Goal: Transaction & Acquisition: Purchase product/service

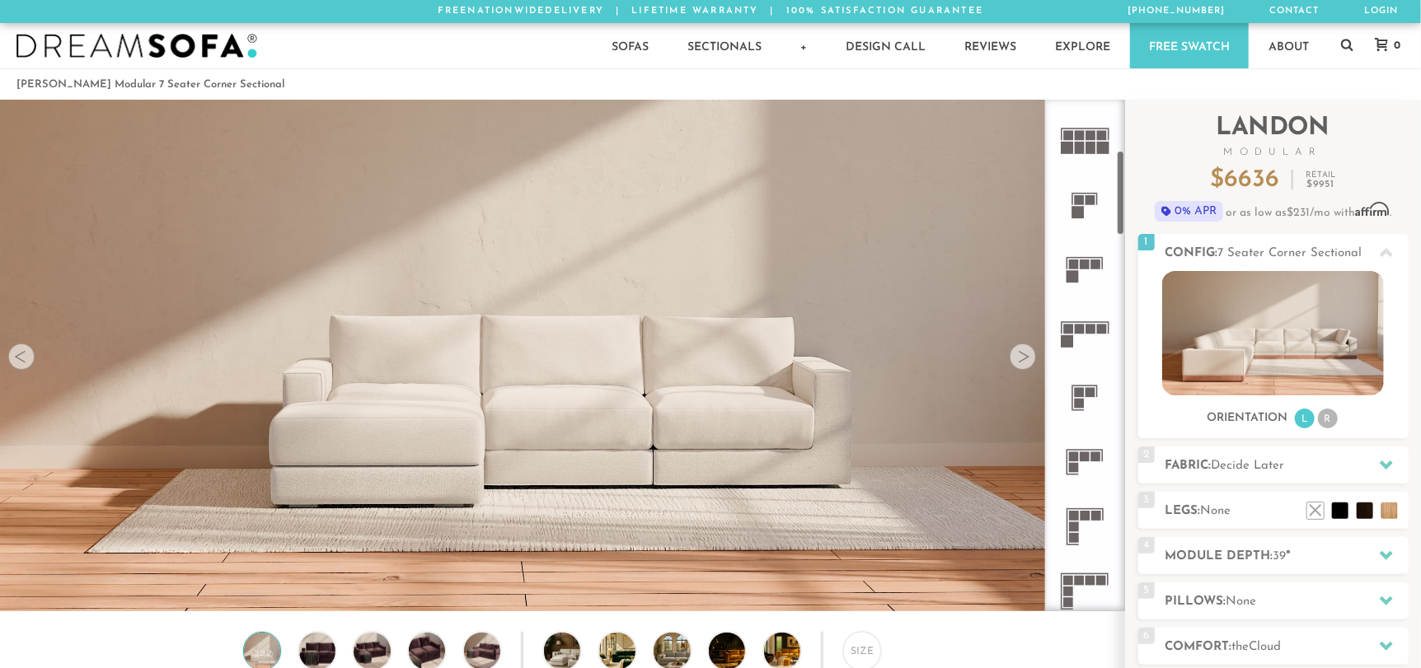
scroll to position [354, 0]
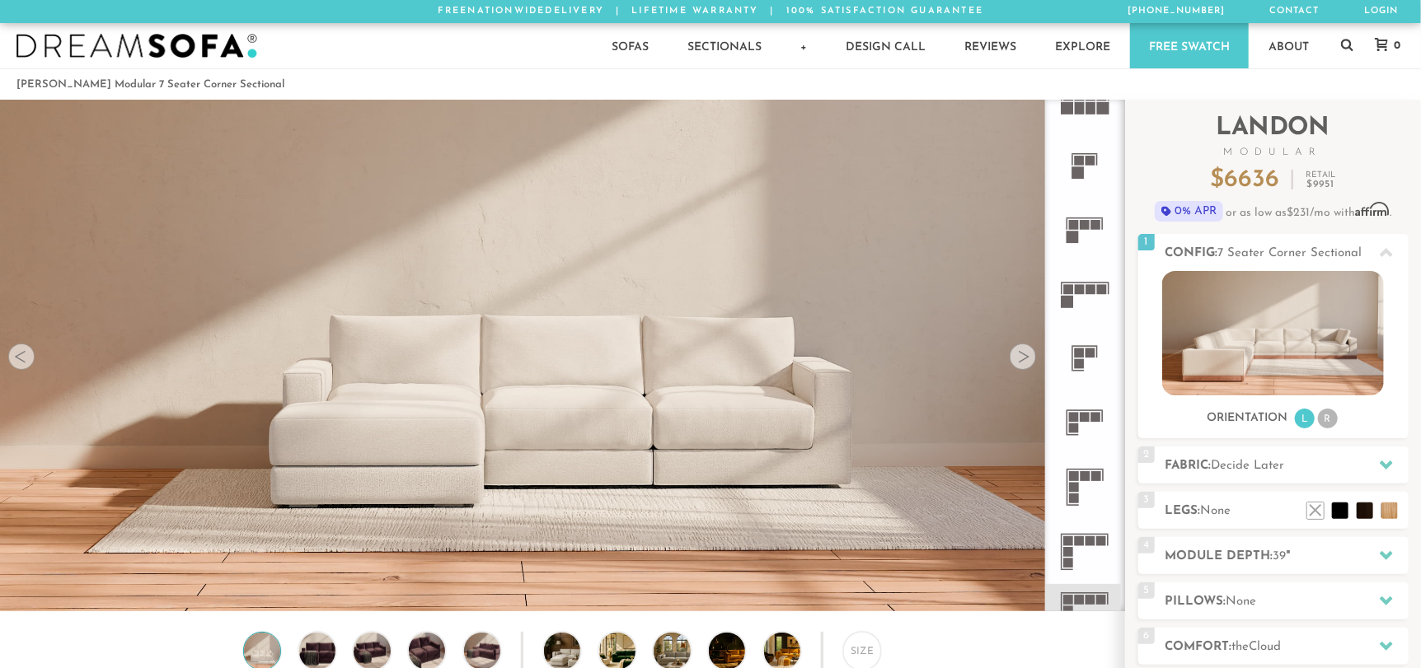
click at [1090, 546] on icon at bounding box center [1084, 552] width 64 height 64
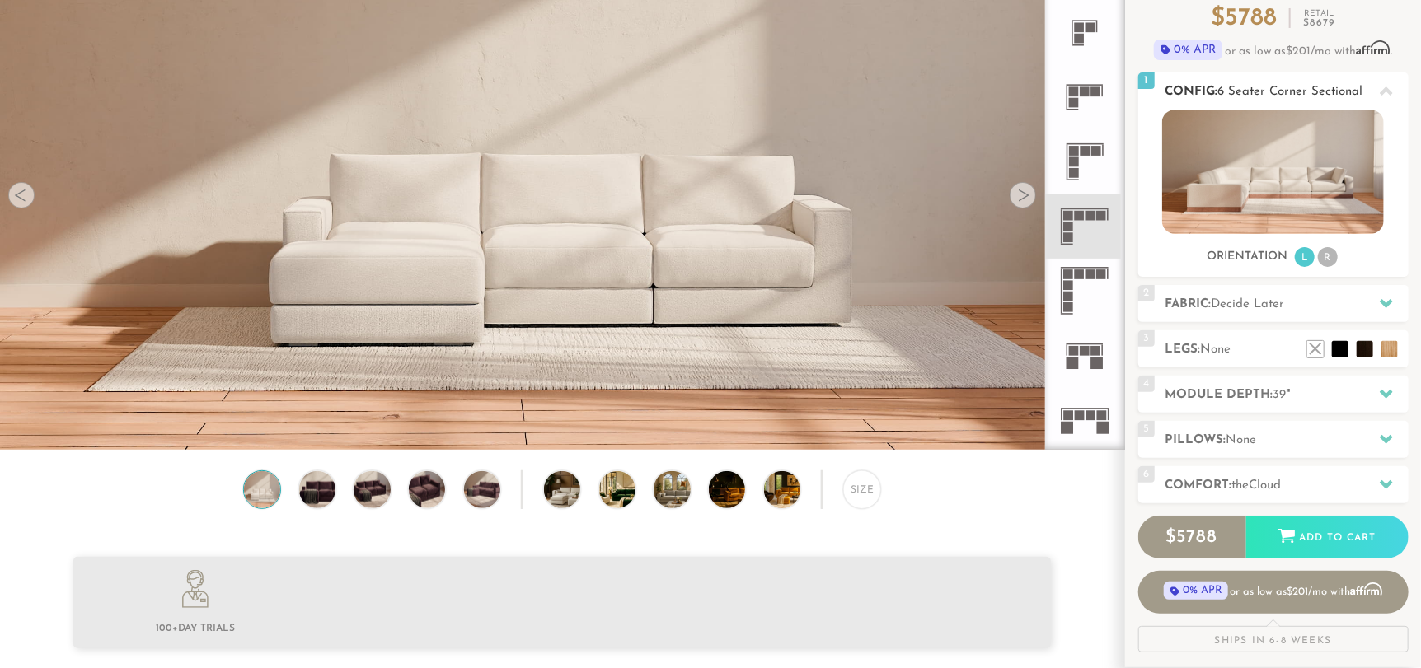
scroll to position [163, 0]
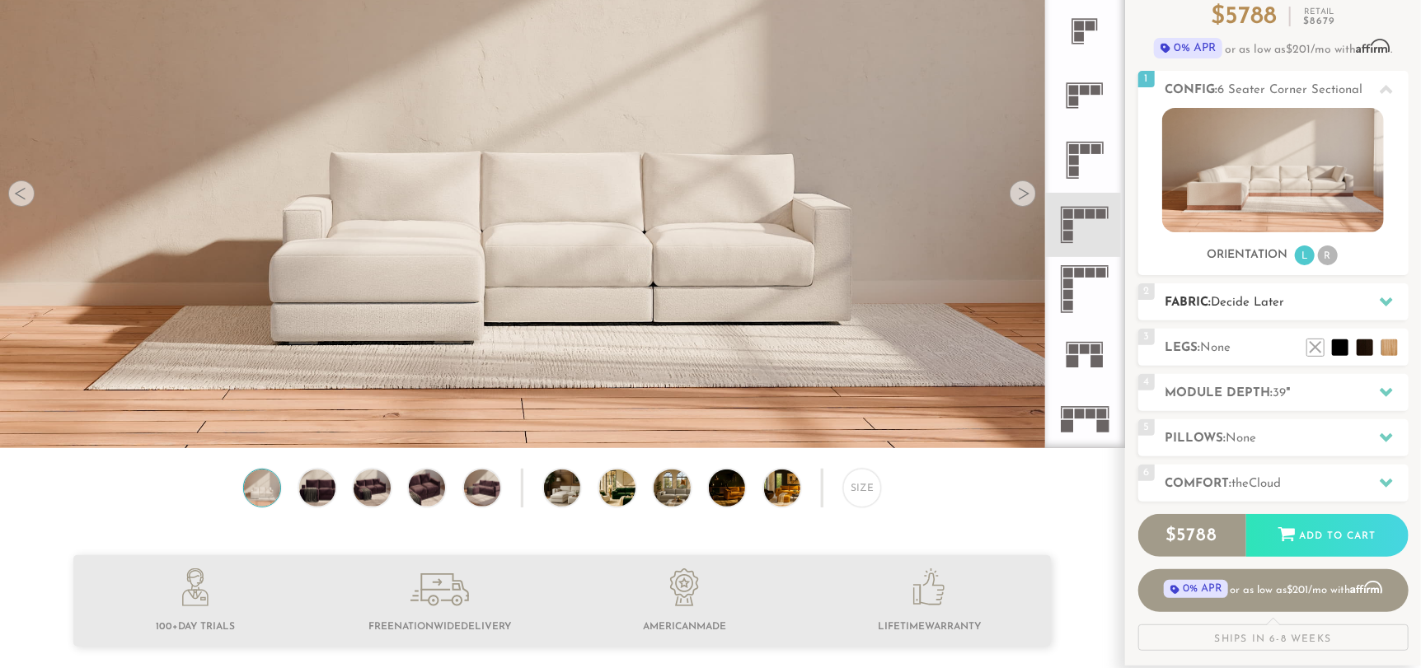
click at [1208, 304] on h2 "Fabric: Decide Later" at bounding box center [1286, 302] width 243 height 19
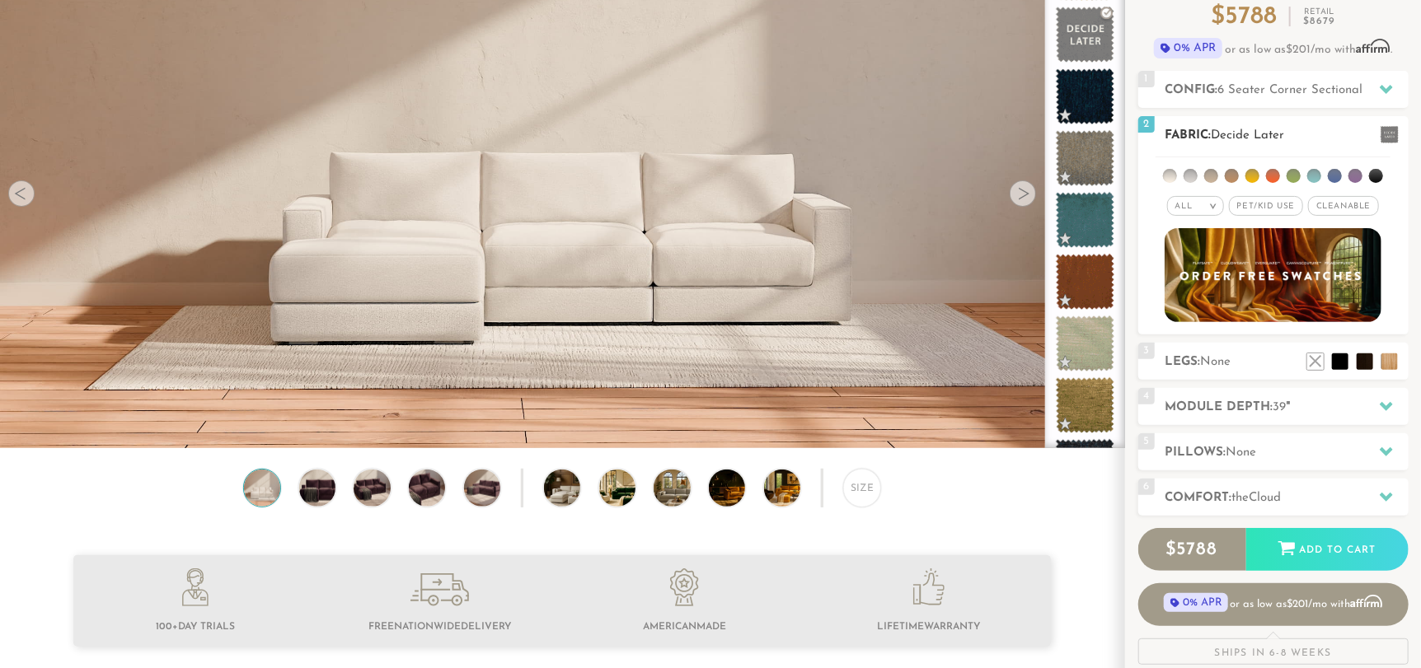
click at [1217, 205] on em ">" at bounding box center [1213, 206] width 12 height 8
click at [1254, 204] on span "Pet/Kid Use x" at bounding box center [1266, 206] width 74 height 20
click at [1169, 180] on li at bounding box center [1170, 176] width 14 height 14
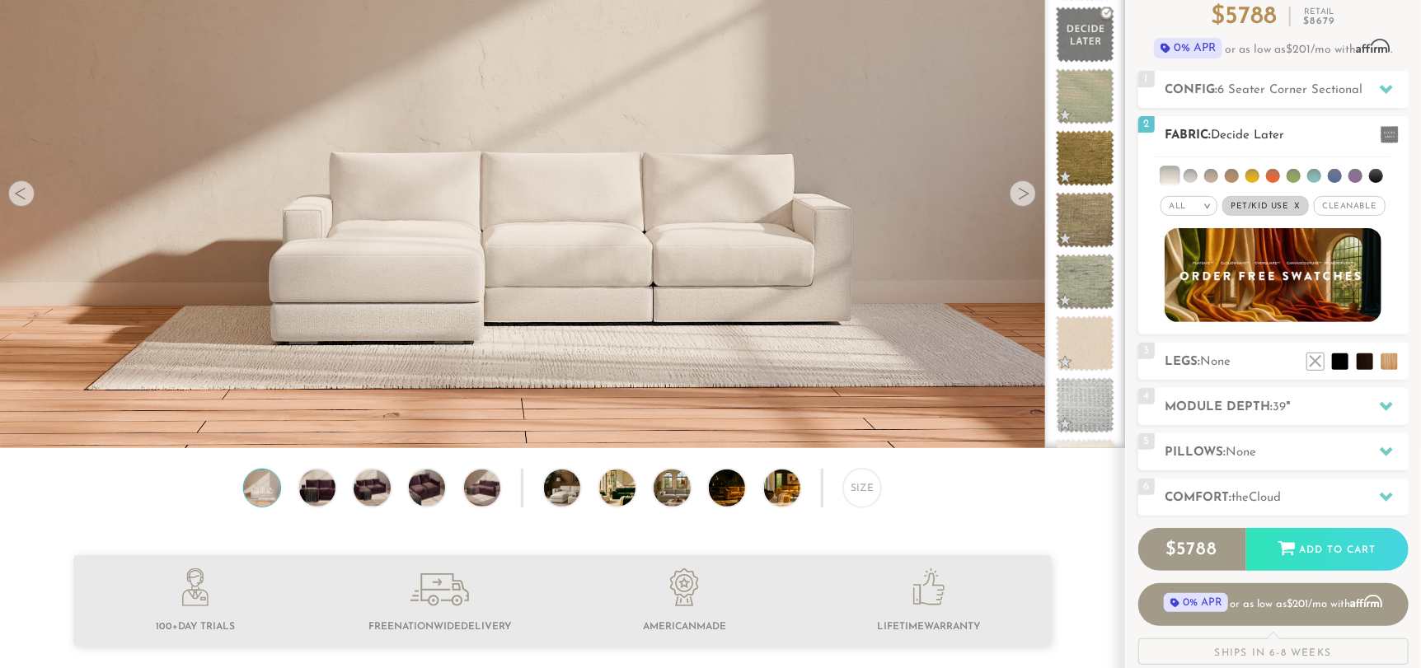
click at [1191, 176] on li at bounding box center [1190, 176] width 14 height 14
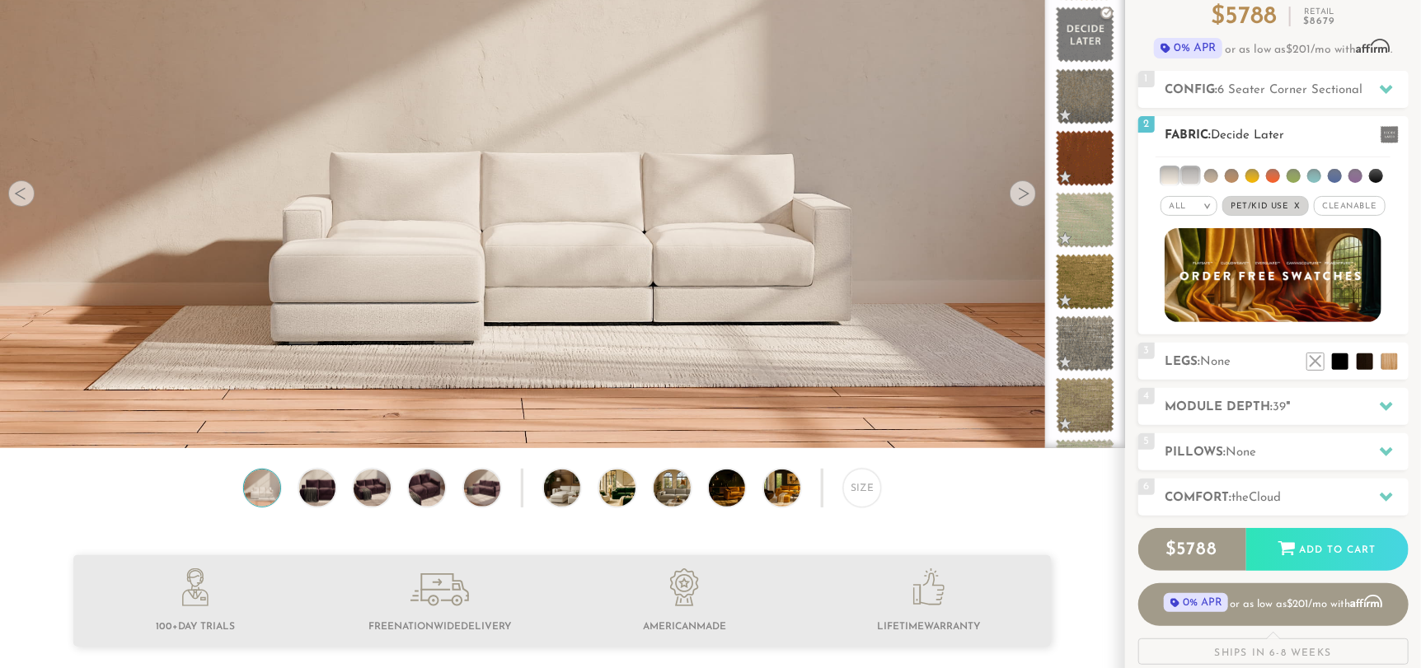
click at [1170, 180] on li at bounding box center [1169, 175] width 16 height 16
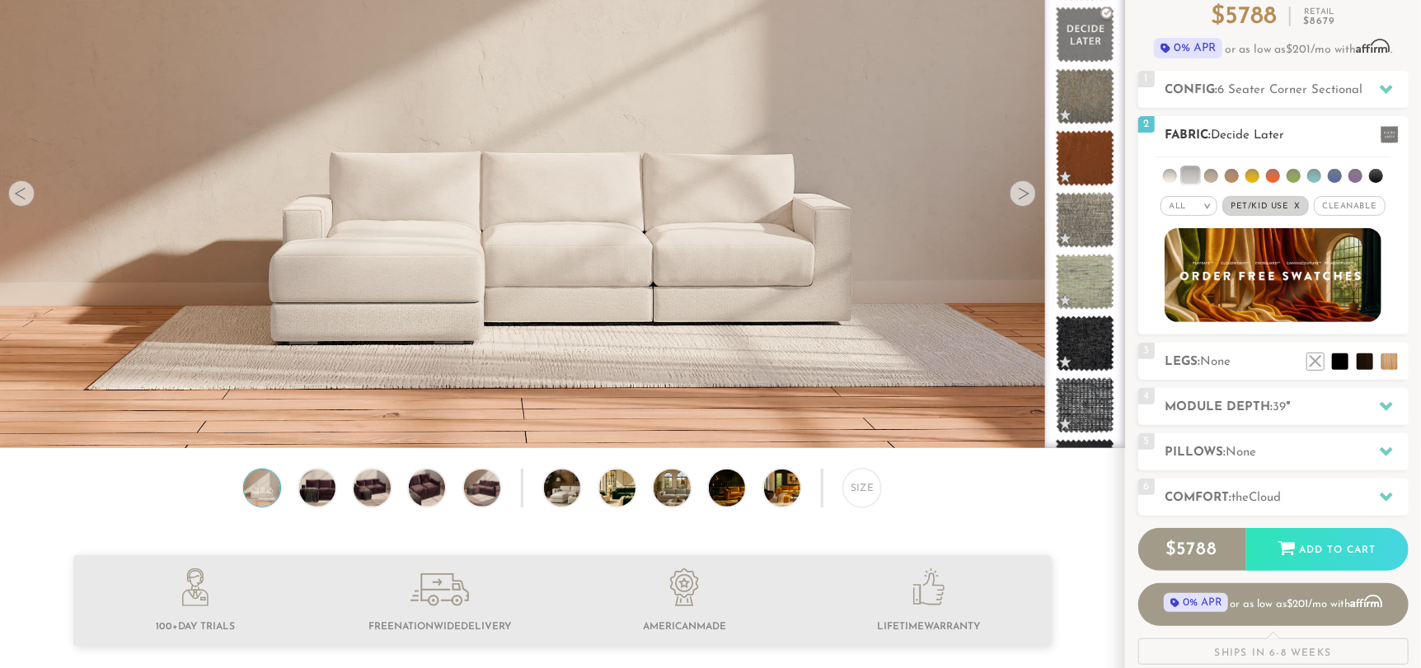
click at [1191, 174] on li at bounding box center [1190, 175] width 16 height 16
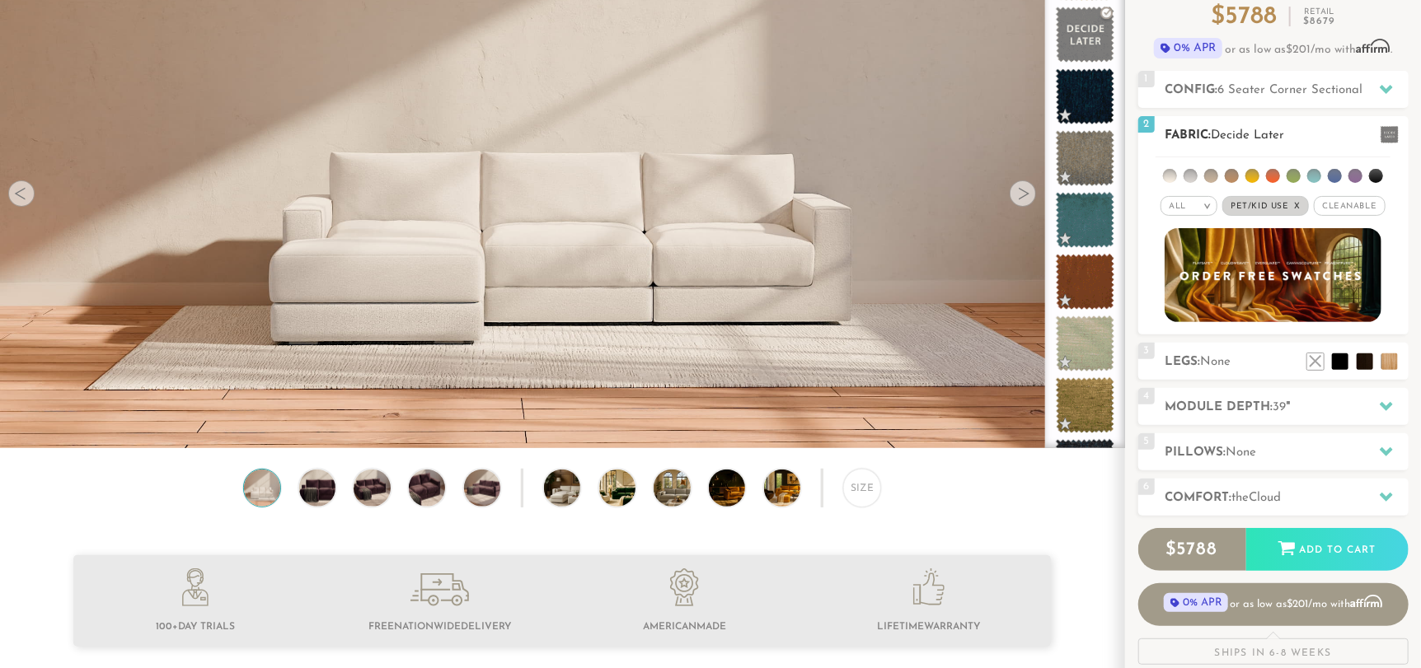
click at [1174, 177] on li at bounding box center [1170, 176] width 14 height 14
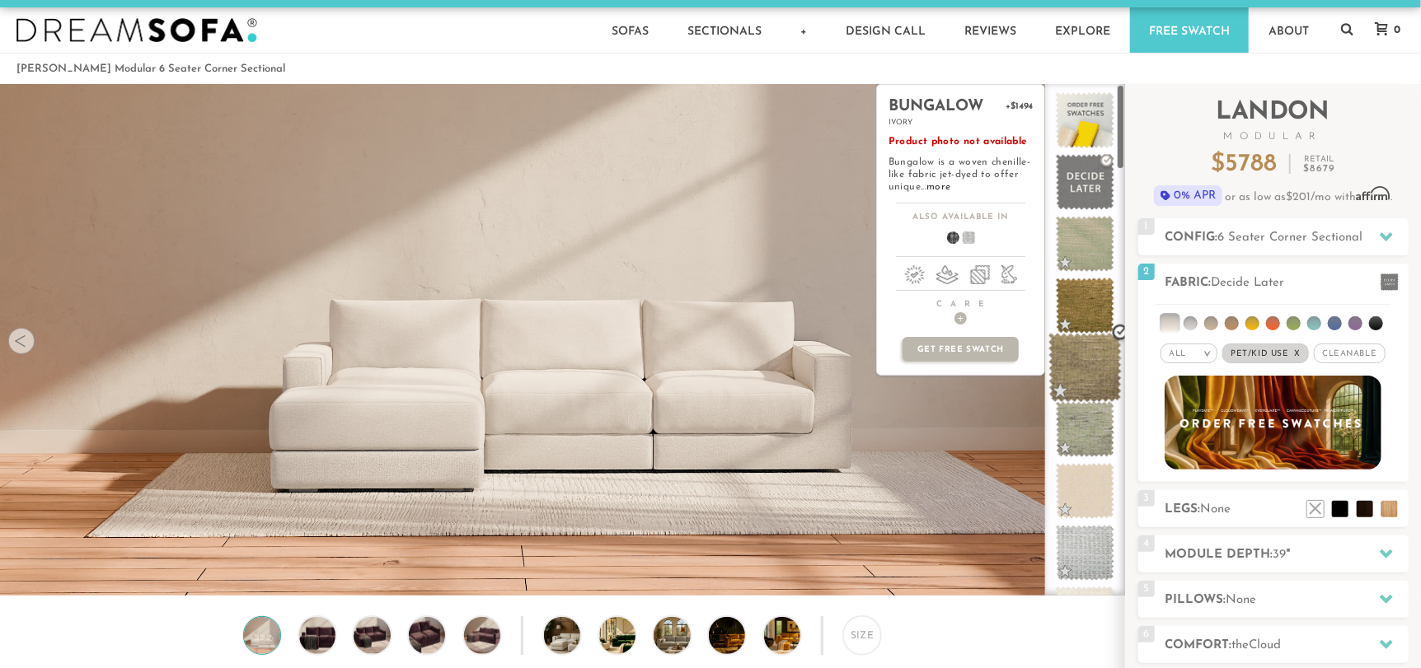
scroll to position [0, 0]
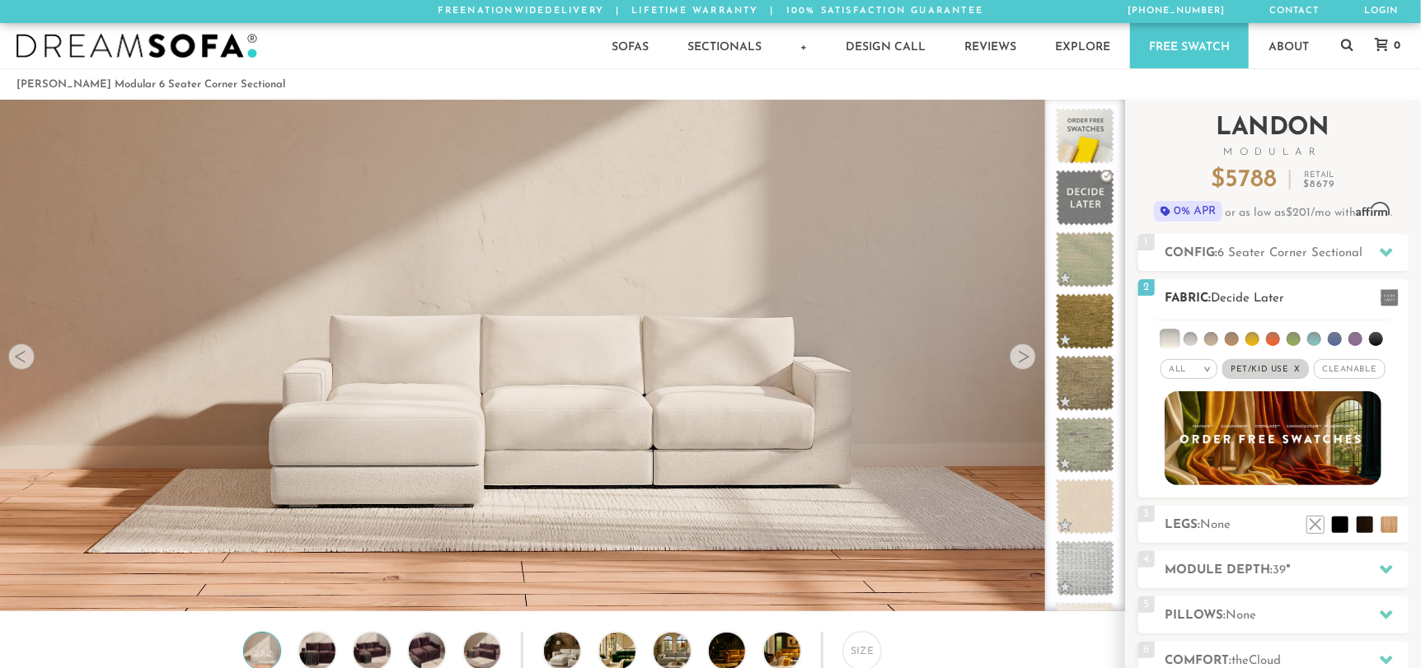
click at [1191, 335] on li at bounding box center [1190, 339] width 14 height 14
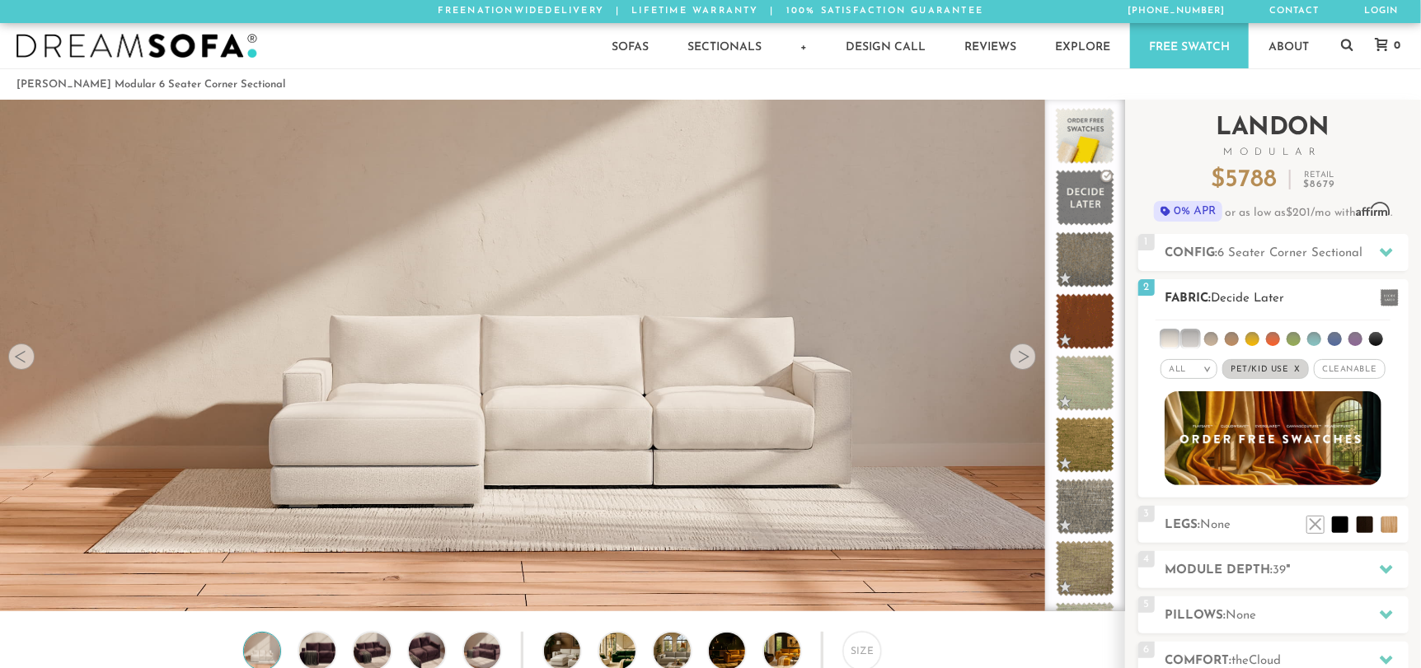
click at [1211, 336] on li at bounding box center [1211, 339] width 14 height 14
click at [1232, 340] on li at bounding box center [1232, 339] width 14 height 14
click at [1250, 339] on li at bounding box center [1252, 339] width 14 height 14
click at [1273, 337] on li at bounding box center [1273, 339] width 14 height 14
click at [1290, 340] on li at bounding box center [1293, 339] width 14 height 14
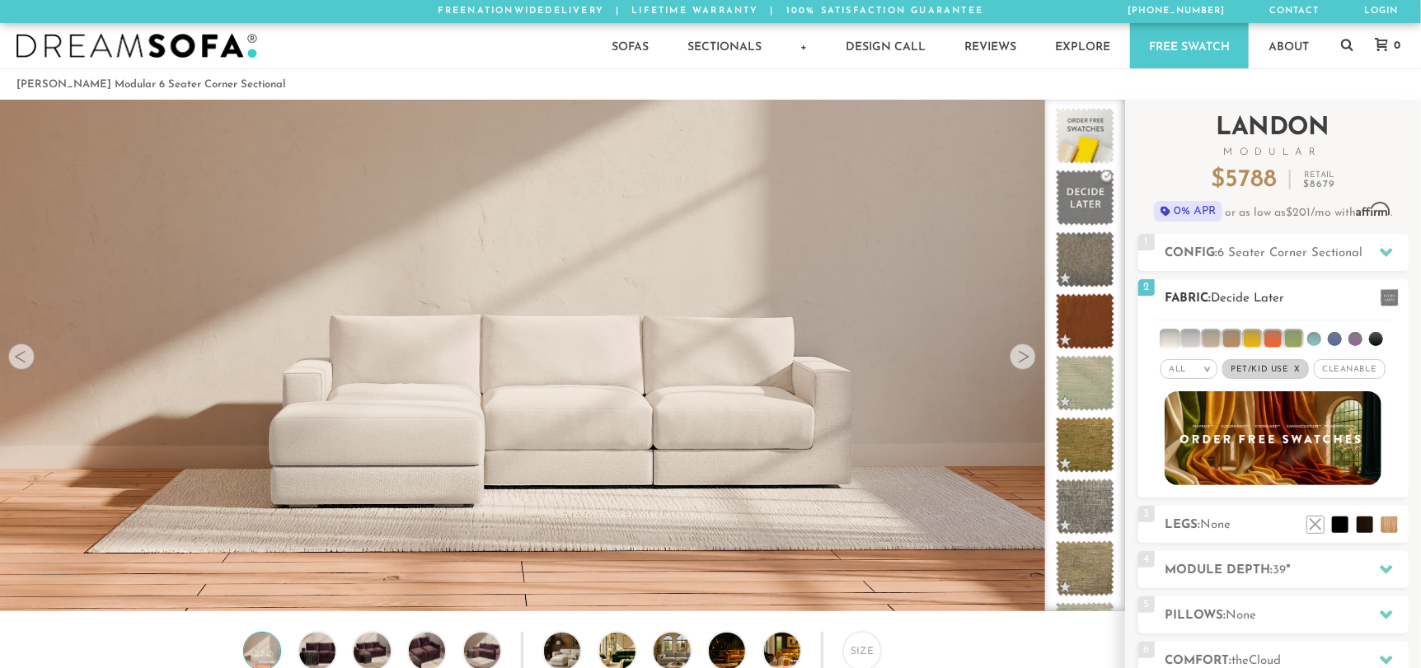
click at [1321, 338] on ul at bounding box center [1272, 336] width 235 height 30
click at [1316, 340] on li at bounding box center [1314, 339] width 14 height 14
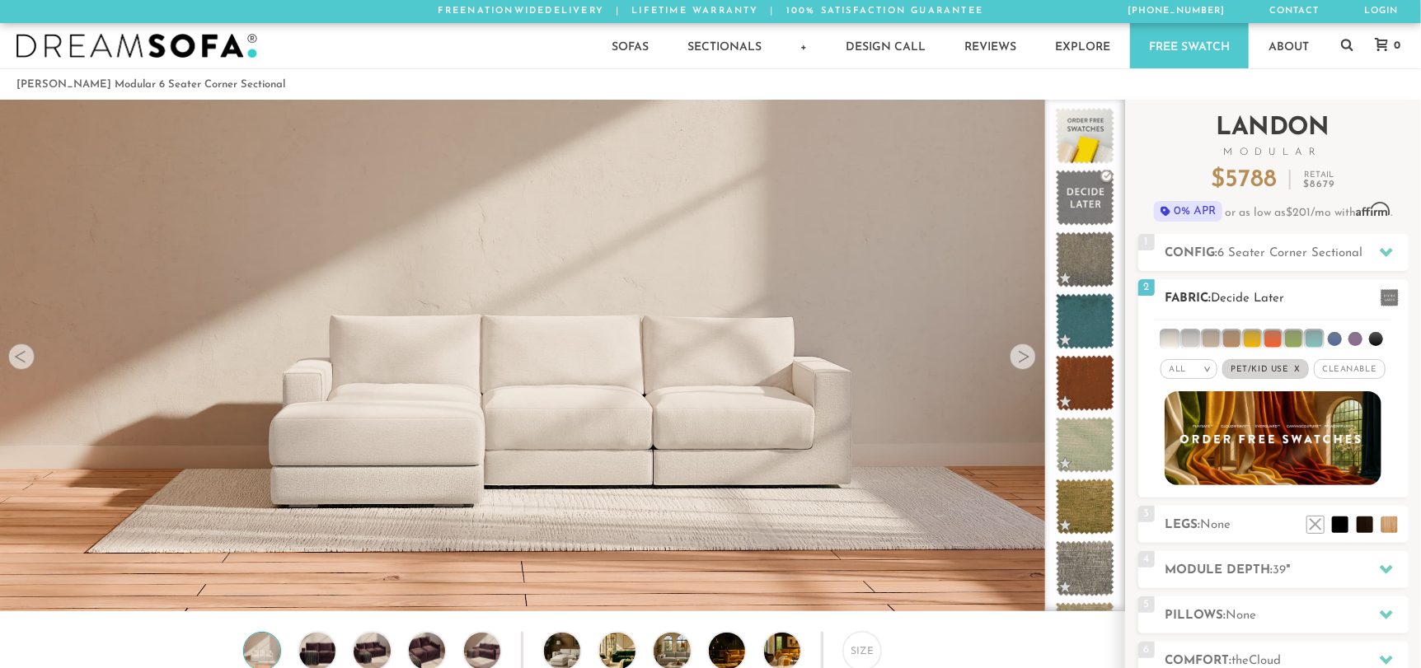
click at [1327, 339] on ul at bounding box center [1272, 336] width 235 height 30
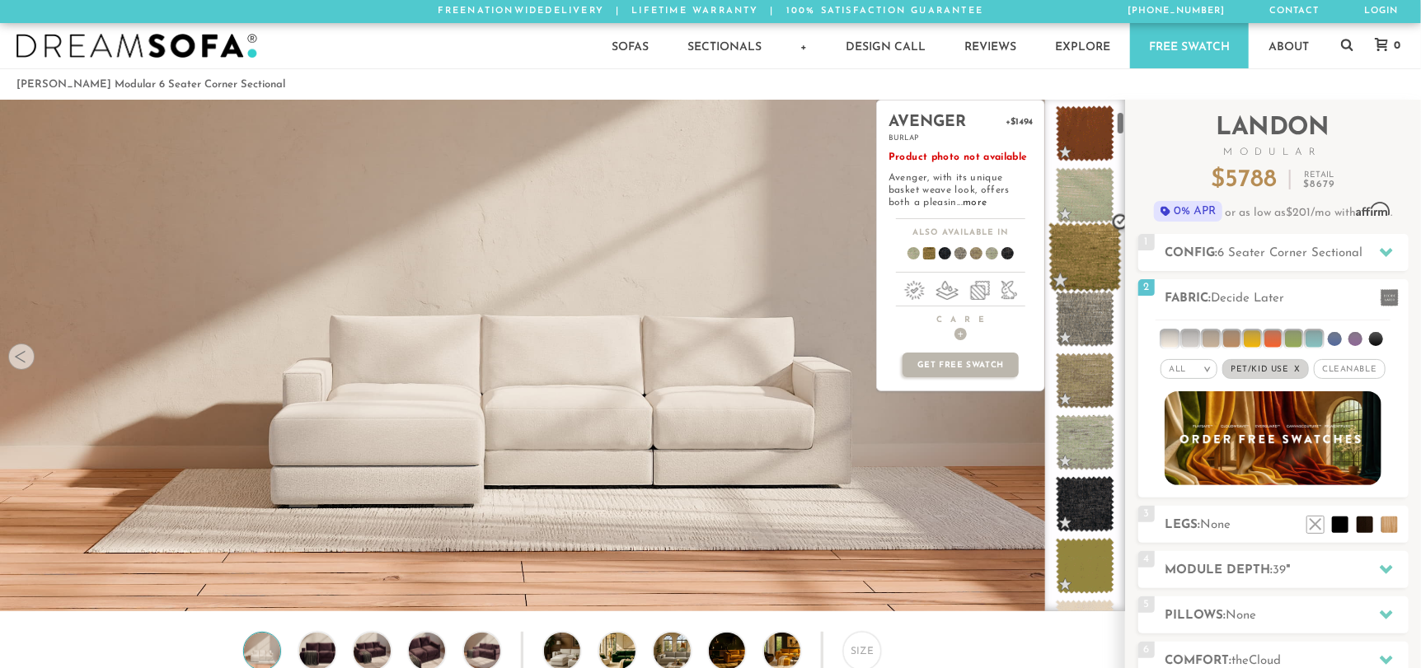
scroll to position [251, 0]
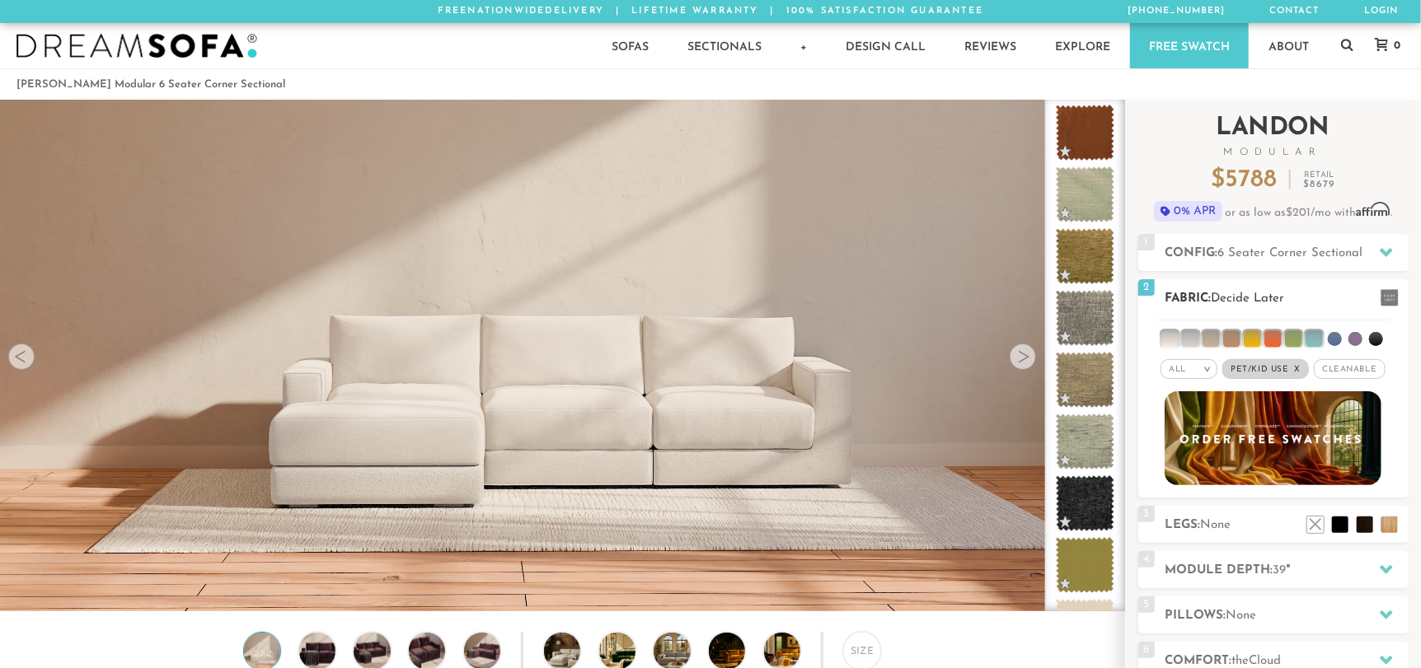
click at [1371, 341] on li at bounding box center [1376, 339] width 14 height 14
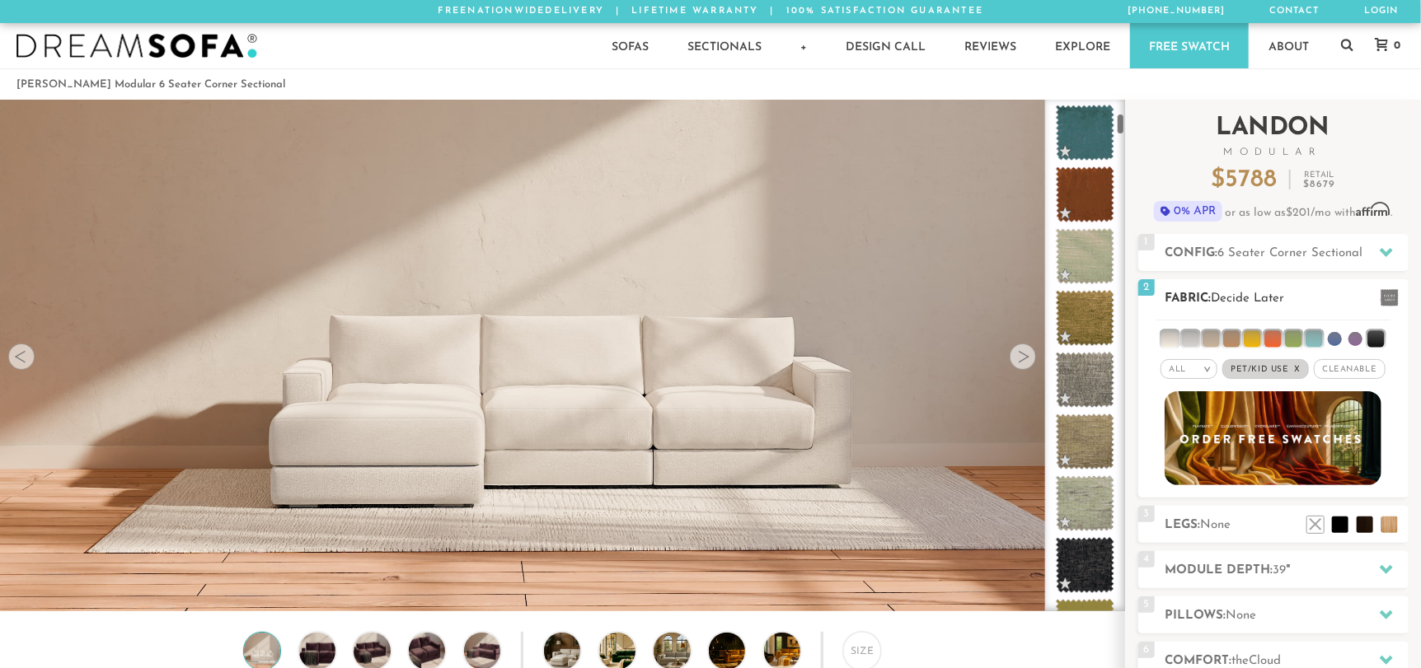
scroll to position [312, 0]
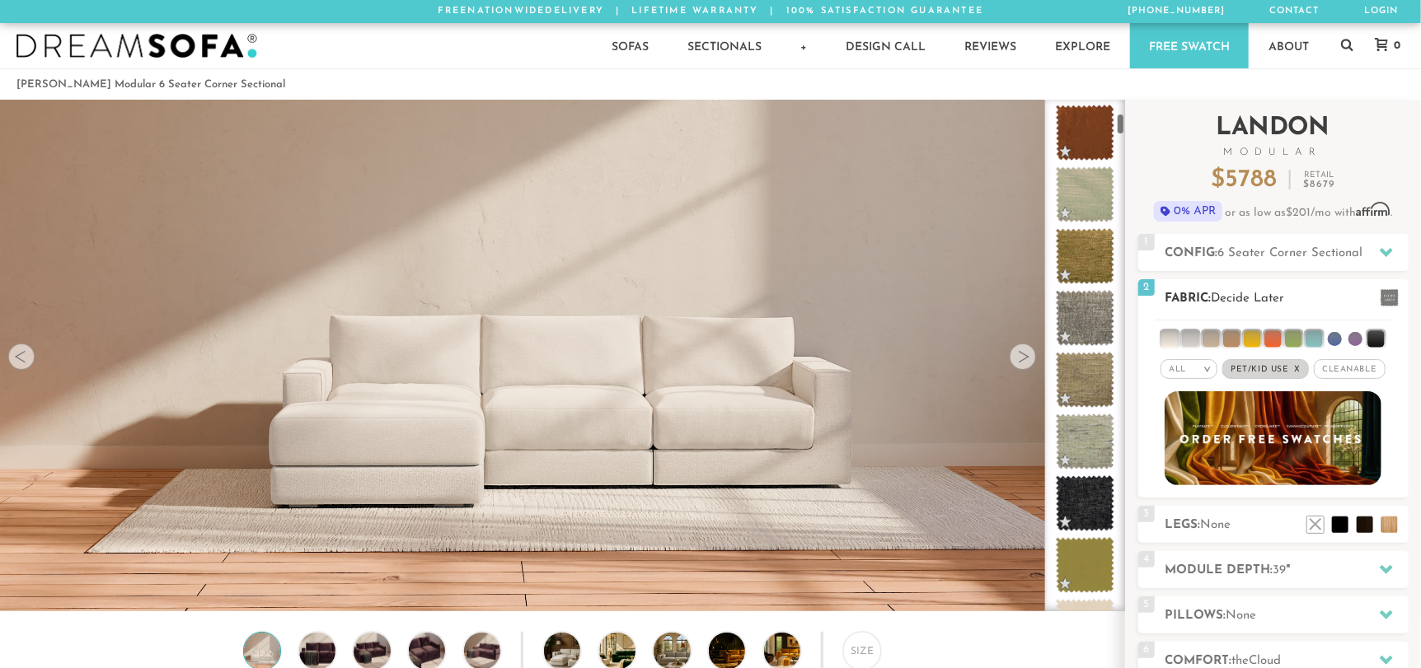
click at [1357, 343] on li at bounding box center [1355, 339] width 14 height 14
click at [1328, 335] on li at bounding box center [1335, 339] width 14 height 14
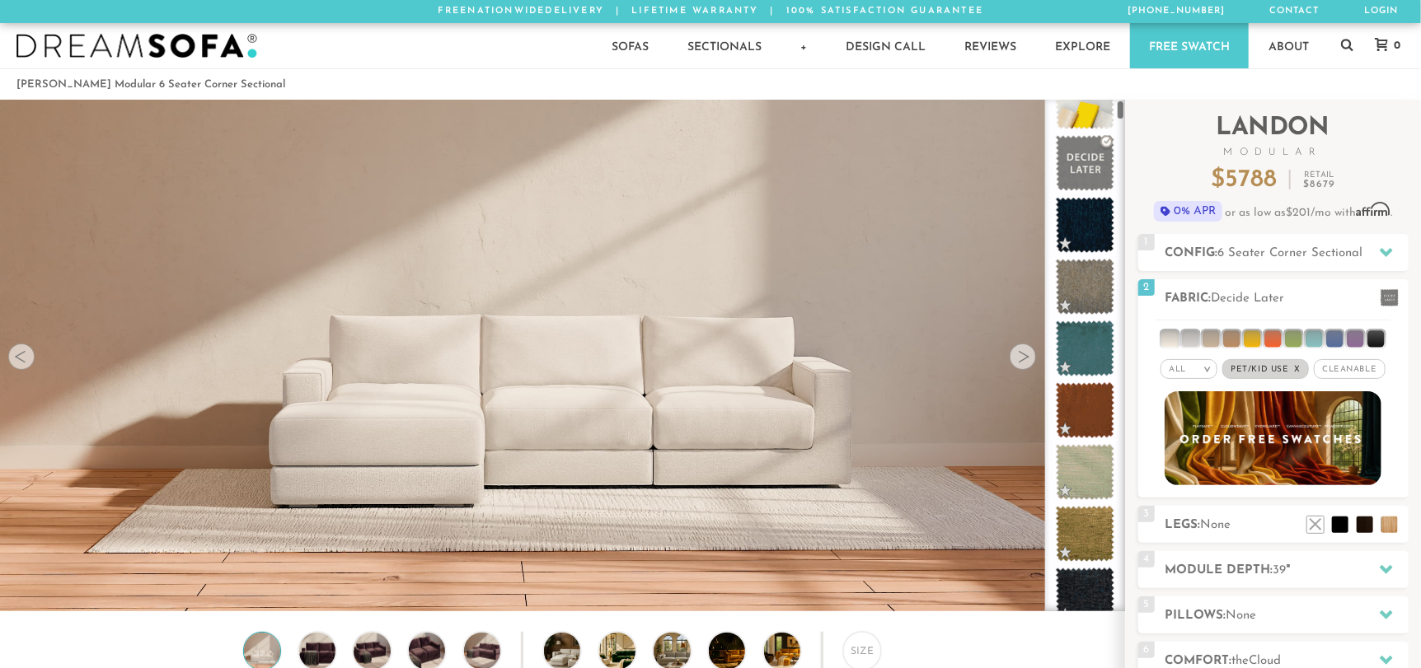
scroll to position [0, 0]
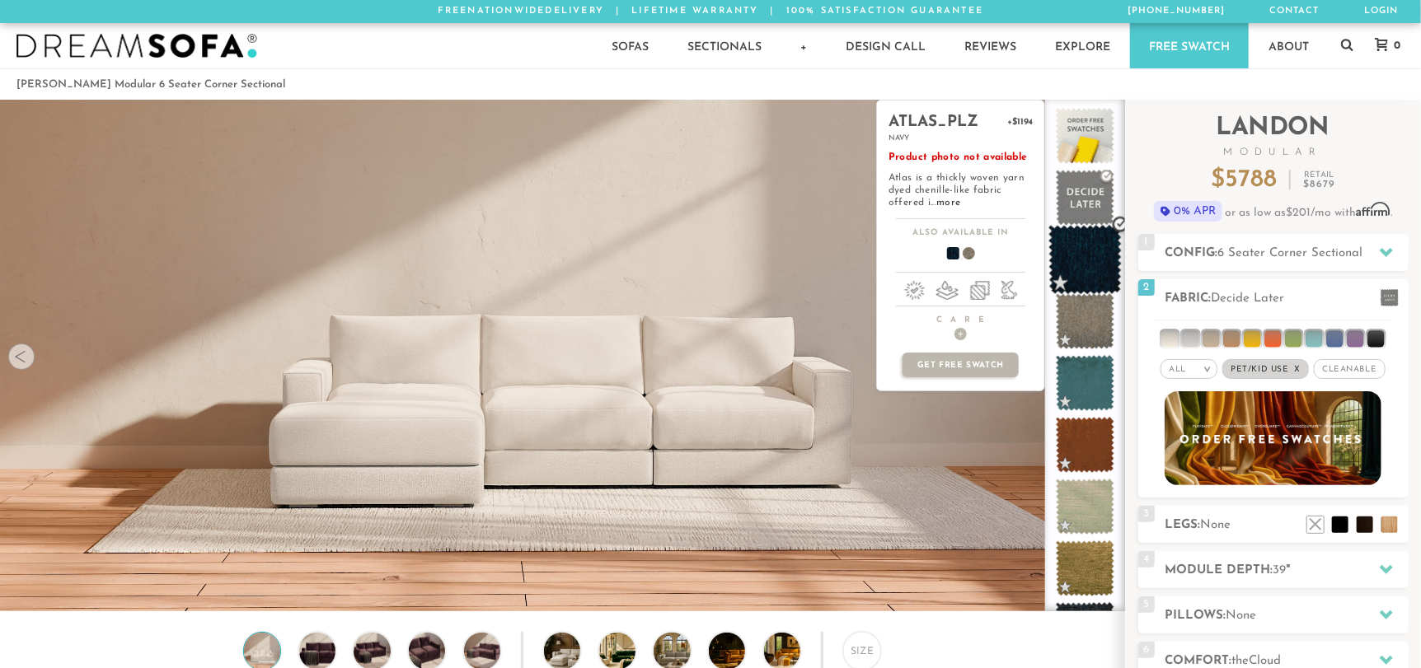
click at [1076, 262] on span at bounding box center [1084, 260] width 73 height 70
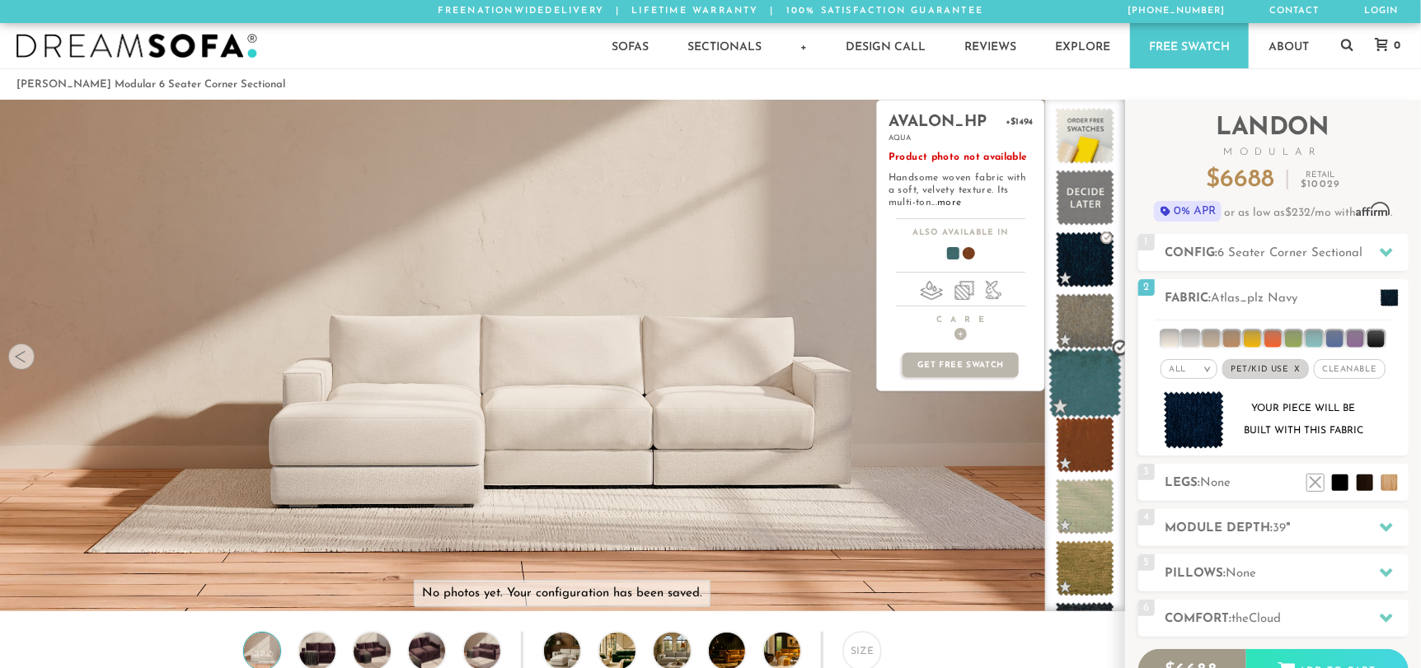
click at [1081, 367] on span at bounding box center [1084, 384] width 73 height 70
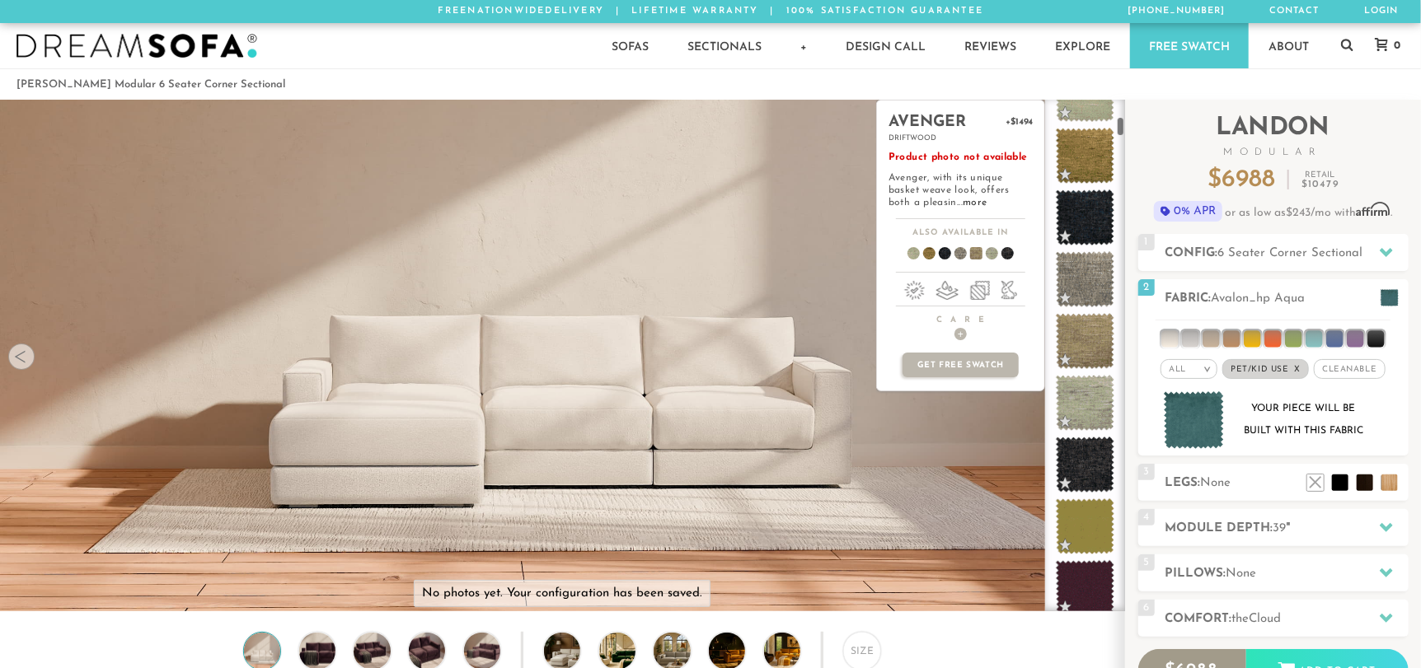
scroll to position [415, 0]
click at [1080, 274] on span at bounding box center [1084, 278] width 73 height 70
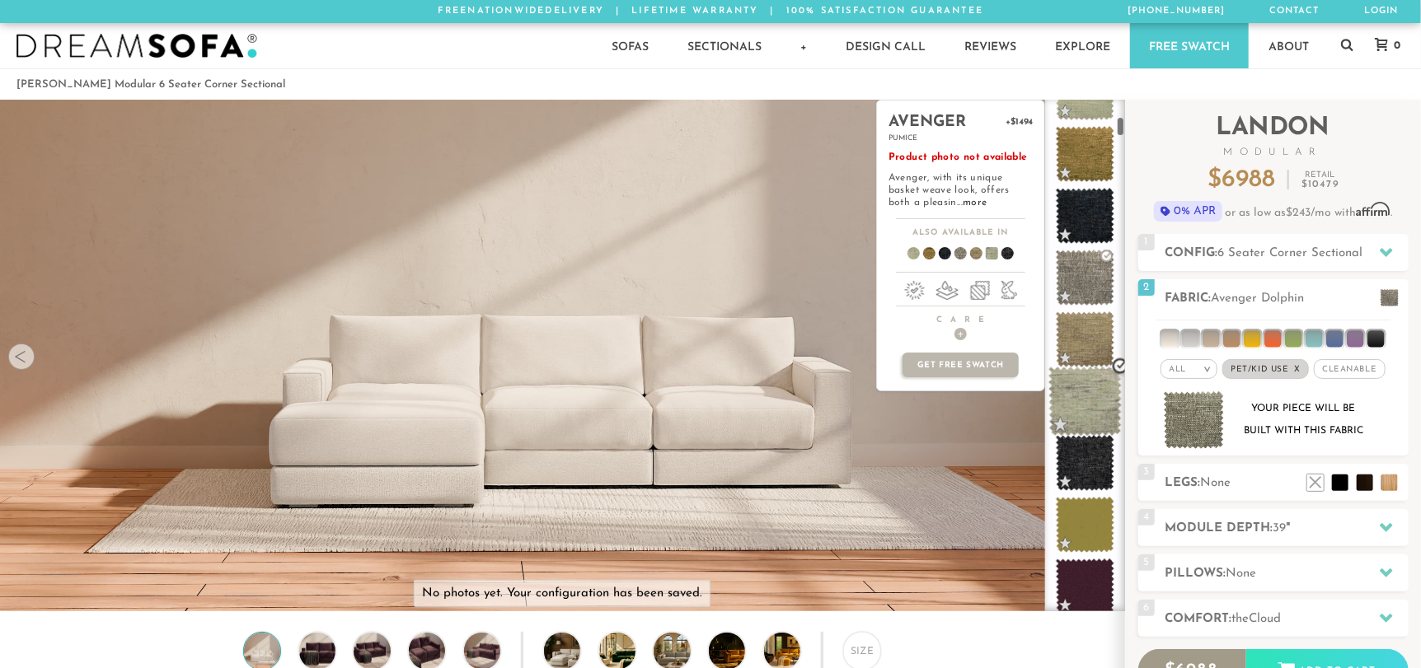
click at [1098, 401] on span at bounding box center [1084, 402] width 73 height 70
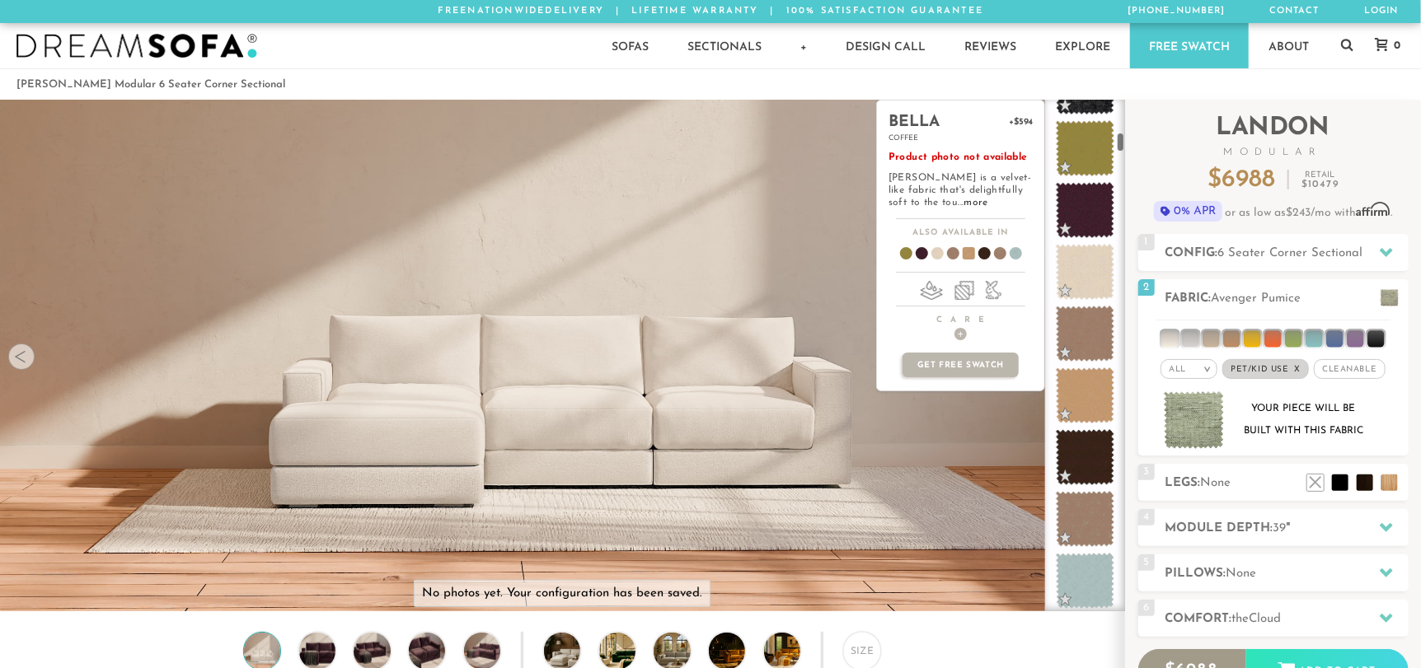
scroll to position [827, 0]
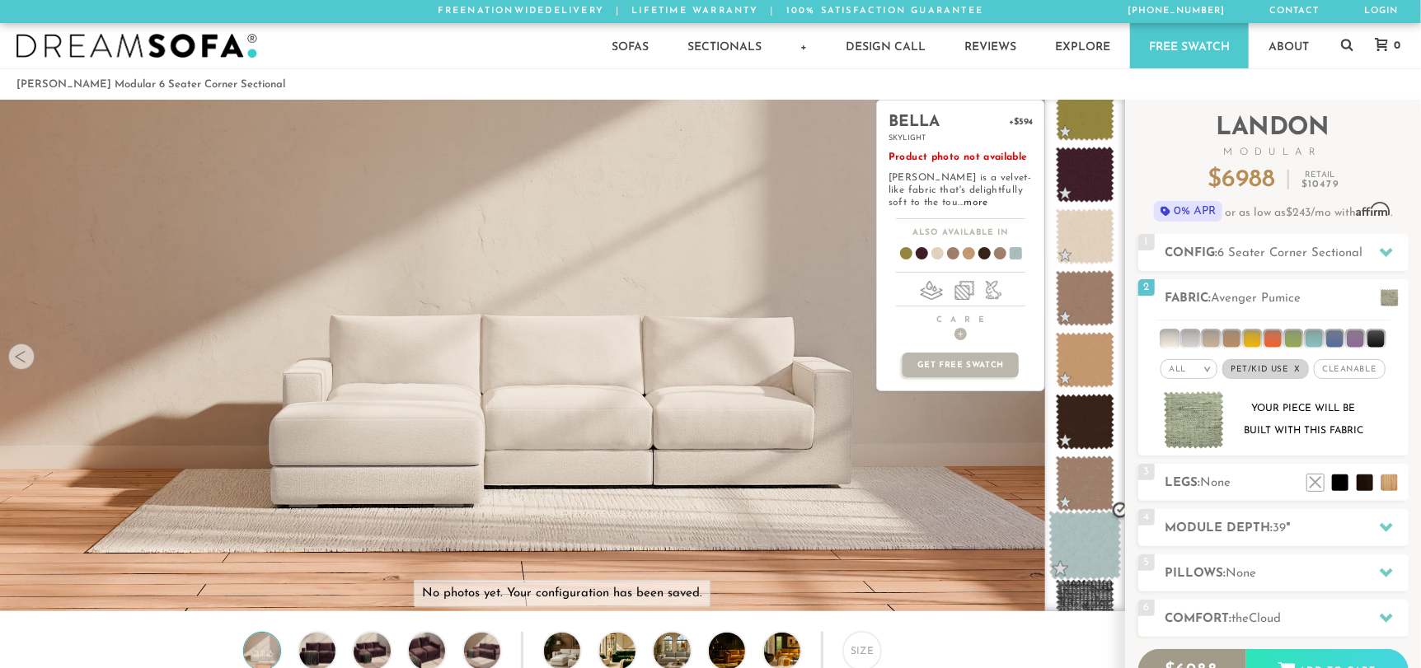
click at [1095, 532] on span at bounding box center [1084, 546] width 73 height 70
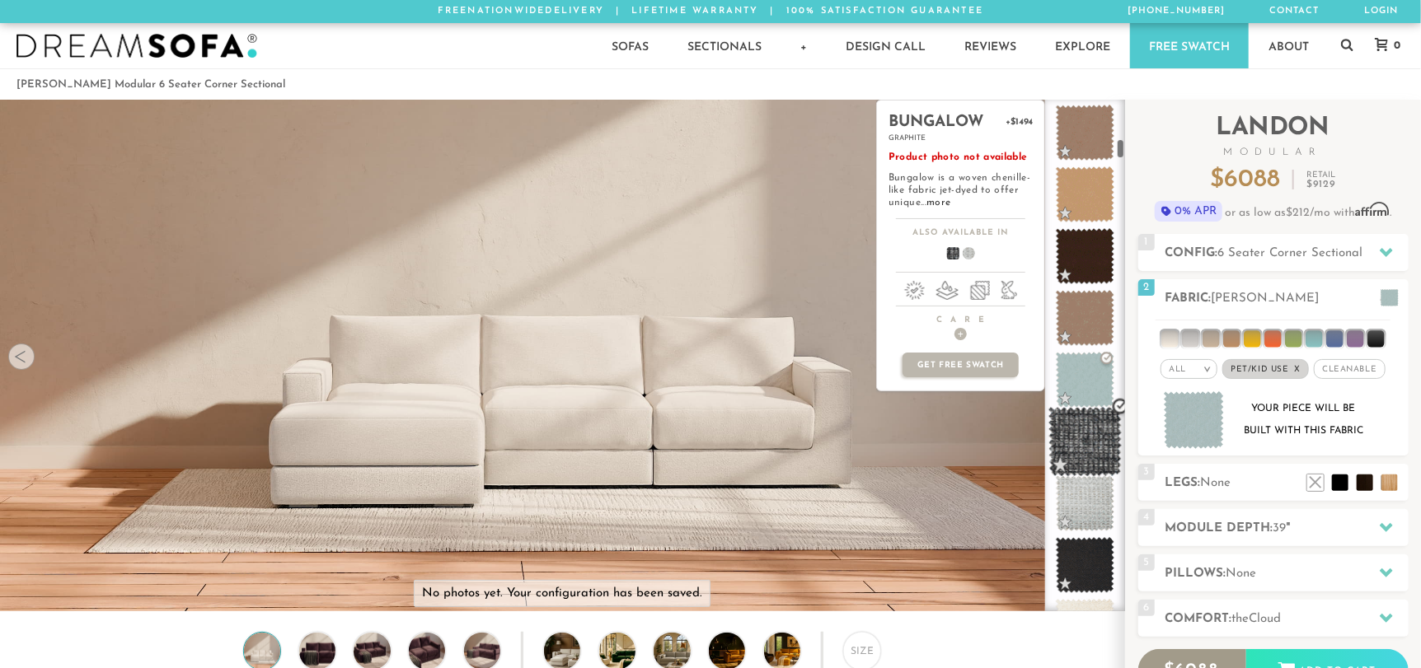
scroll to position [993, 0]
click at [1070, 453] on span at bounding box center [1084, 441] width 73 height 70
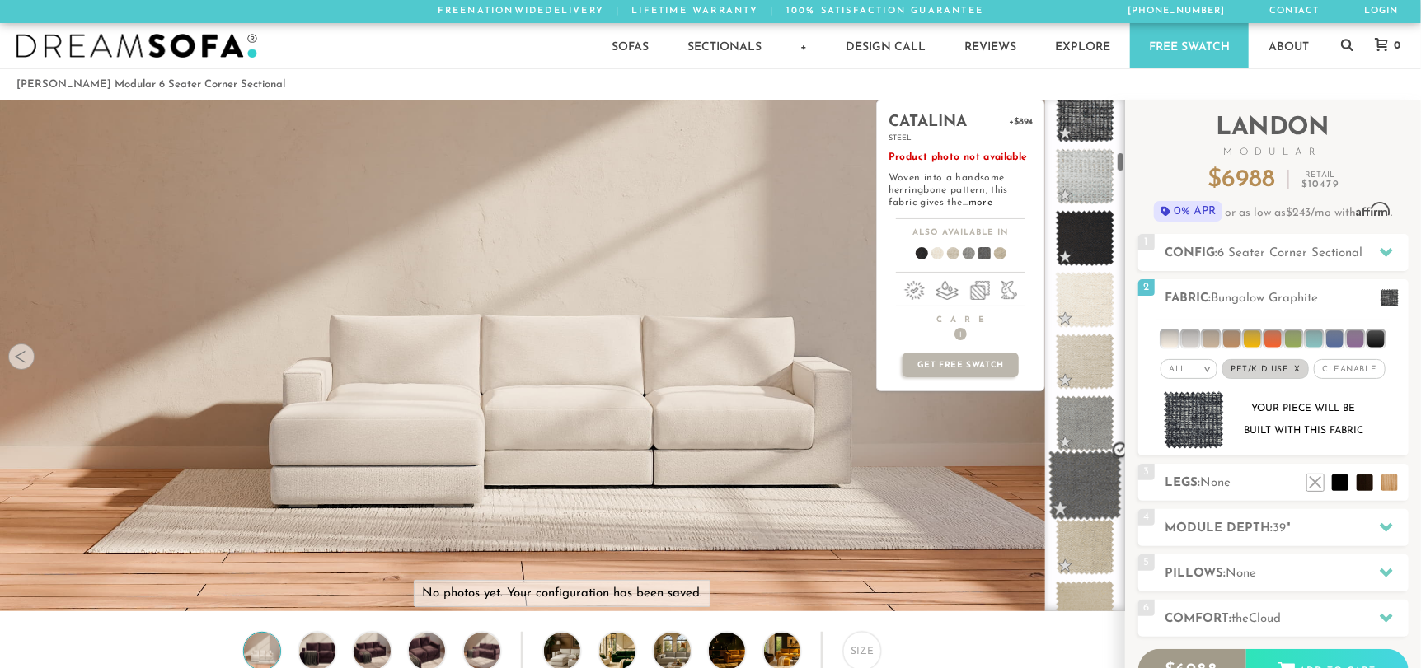
scroll to position [1321, 0]
click at [1079, 424] on span at bounding box center [1084, 422] width 73 height 70
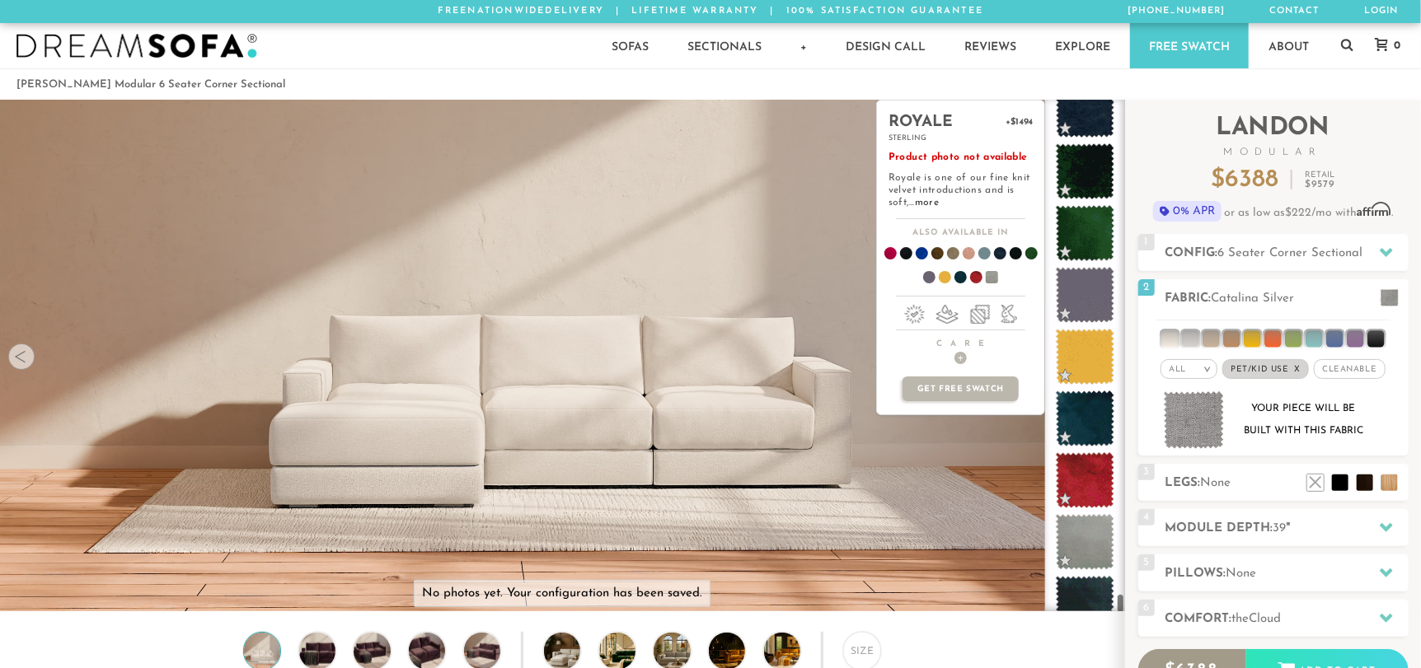
scroll to position [12470, 0]
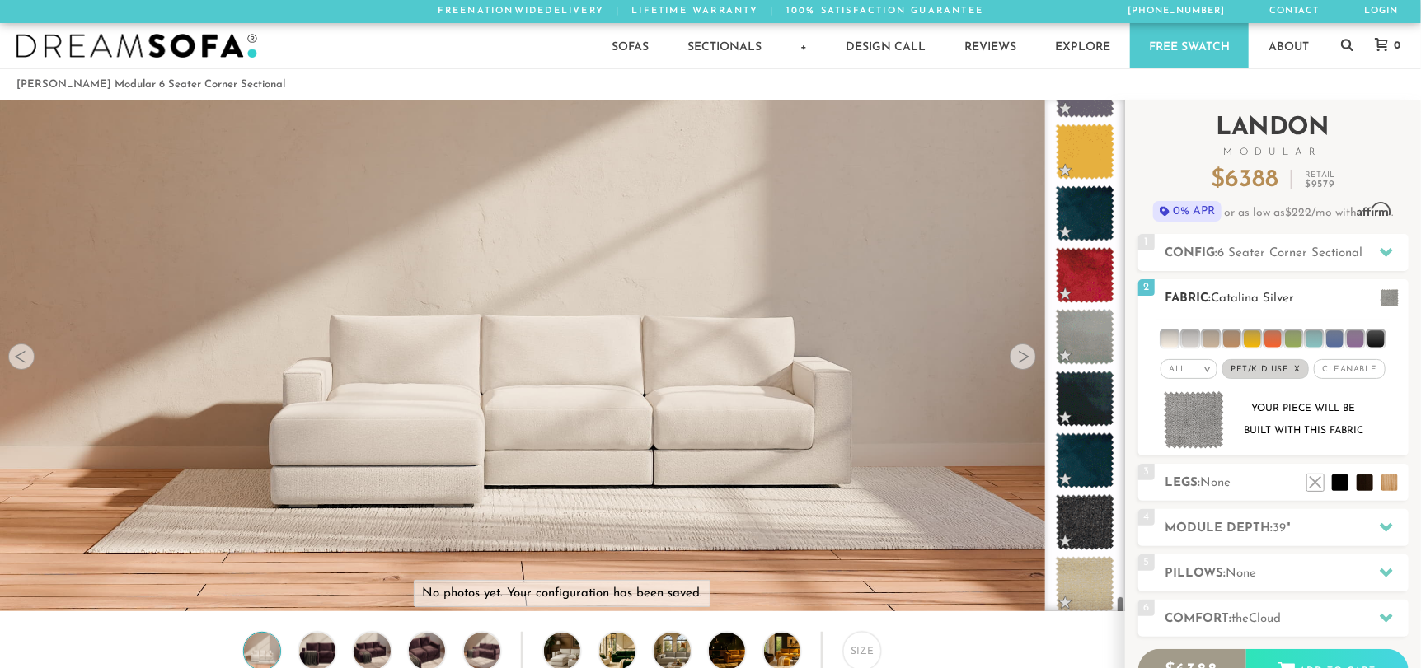
click at [1184, 367] on em "All" at bounding box center [1177, 369] width 17 height 9
click at [1174, 436] on li "Family" at bounding box center [1188, 436] width 57 height 23
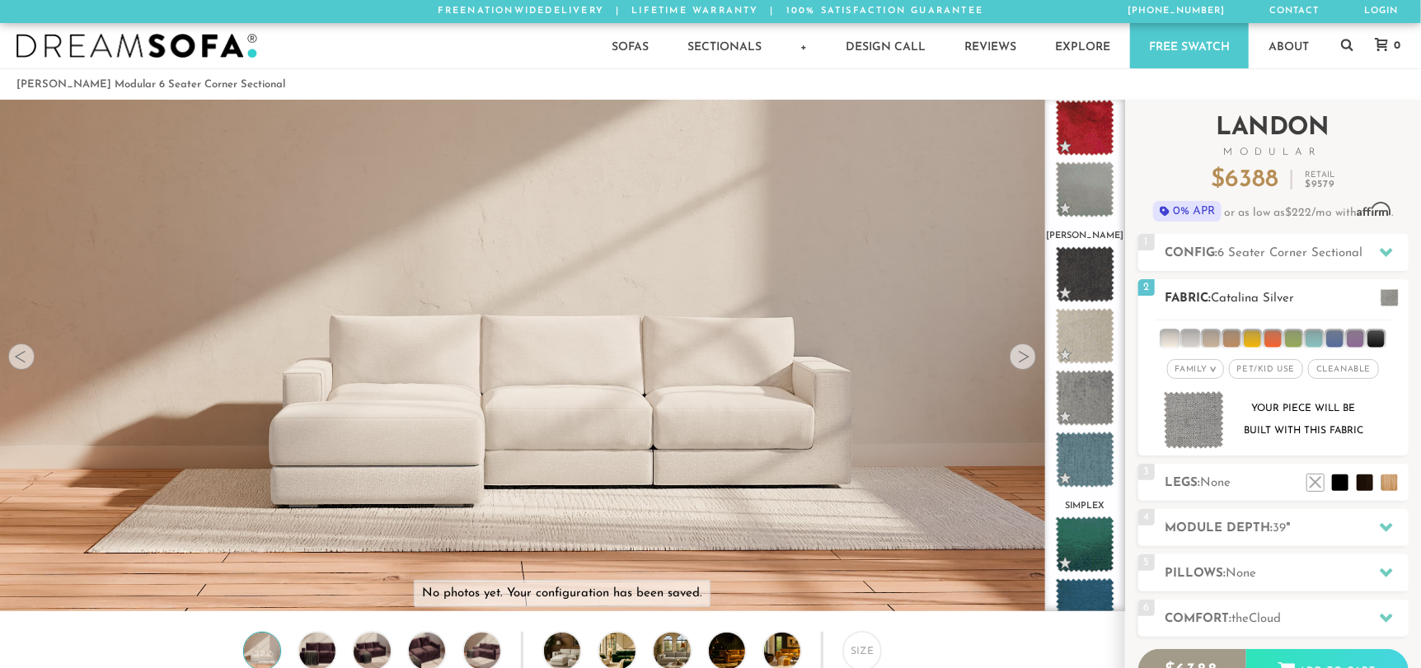
click at [1266, 366] on span "Pet/Kid Use x" at bounding box center [1266, 369] width 74 height 20
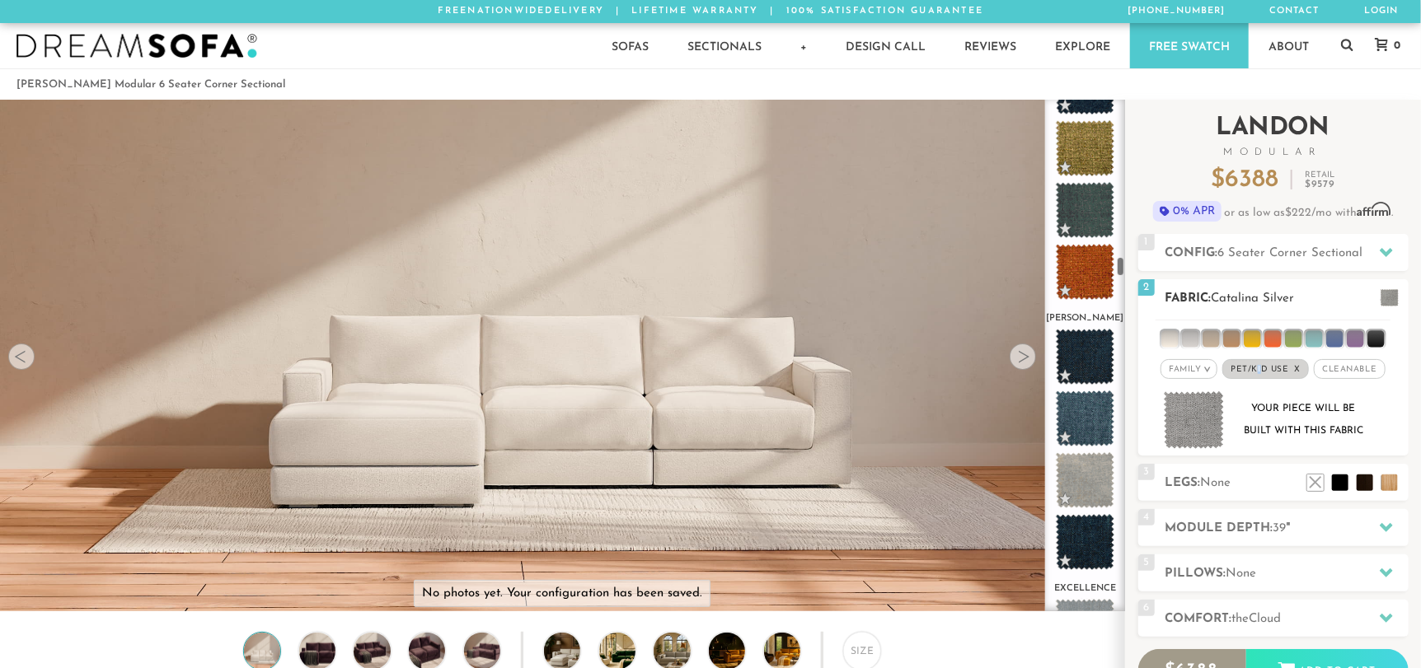
scroll to position [4322, 0]
click at [1348, 367] on span "Cleanable x" at bounding box center [1349, 369] width 71 height 20
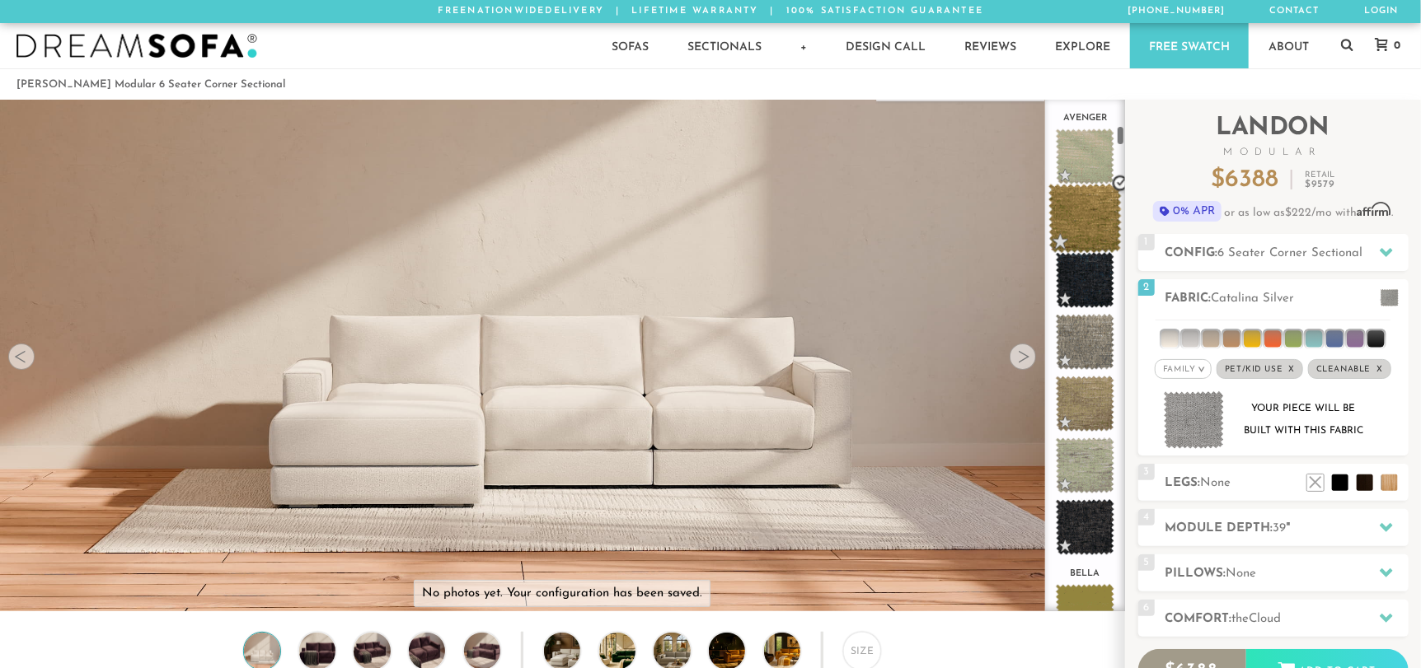
scroll to position [0, 0]
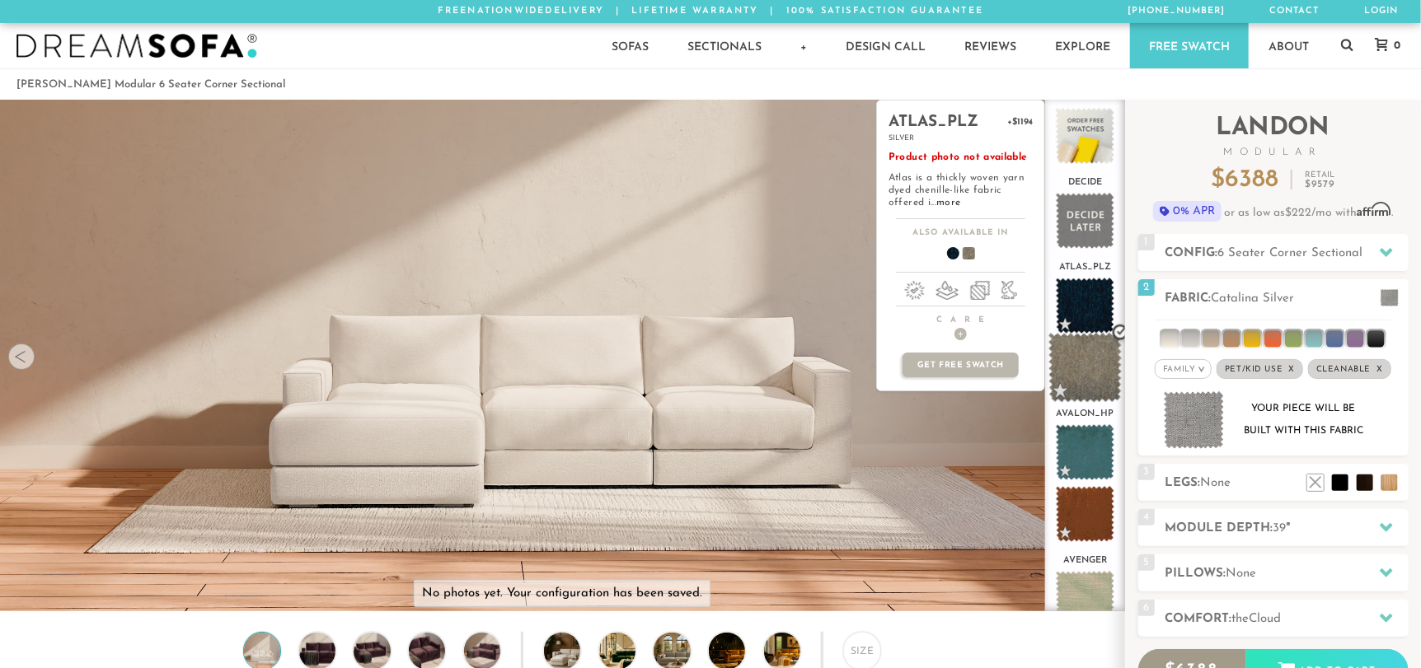
click at [1079, 377] on span at bounding box center [1084, 368] width 73 height 70
